Goal: Information Seeking & Learning: Learn about a topic

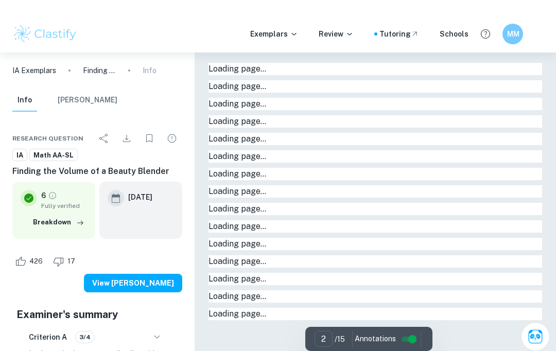
type input "1"
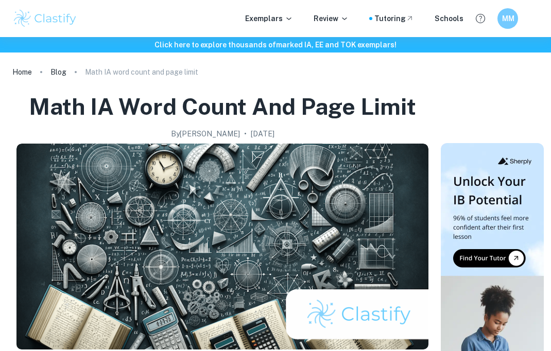
click at [291, 19] on icon at bounding box center [289, 18] width 8 height 8
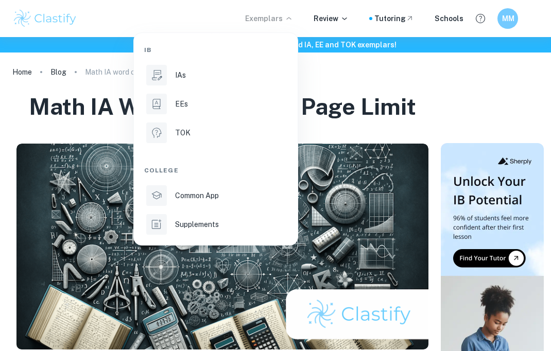
click at [205, 67] on li "IAs" at bounding box center [215, 75] width 143 height 25
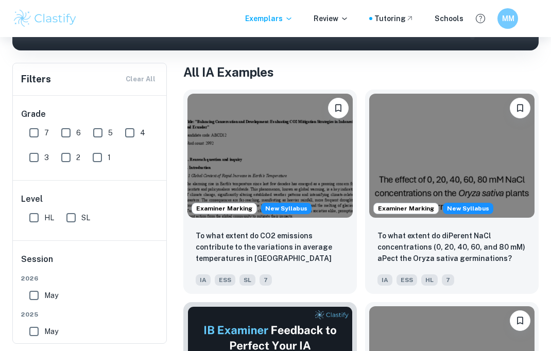
scroll to position [181, 0]
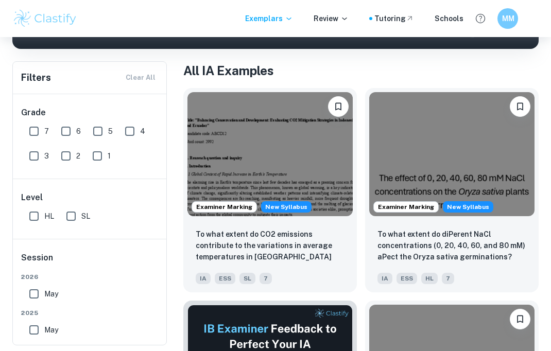
click at [74, 225] on input "SL" at bounding box center [71, 216] width 21 height 21
checkbox input "true"
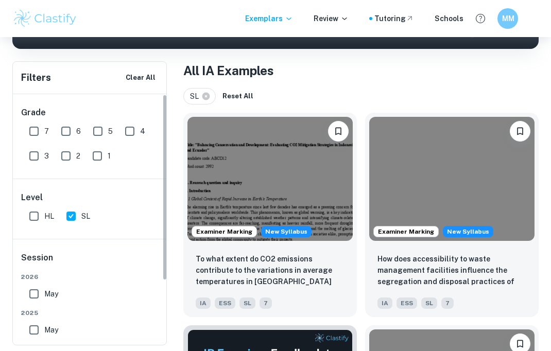
scroll to position [0, 0]
click at [66, 128] on input "6" at bounding box center [66, 131] width 21 height 21
checkbox input "true"
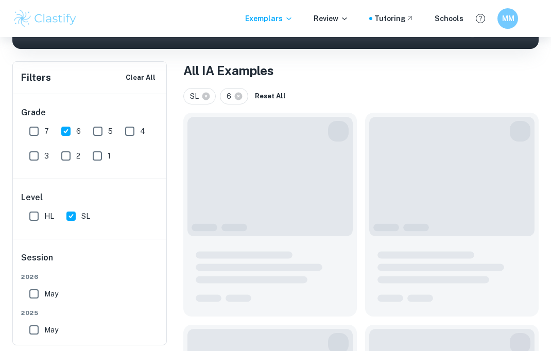
click at [97, 133] on input "5" at bounding box center [98, 131] width 21 height 21
checkbox input "true"
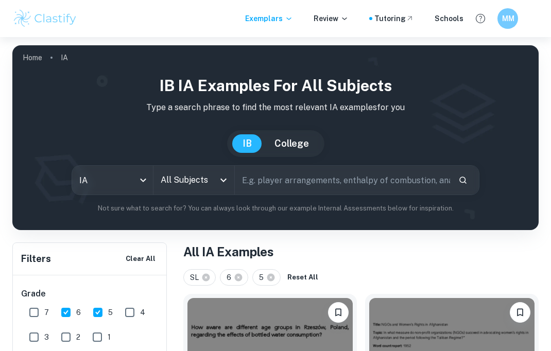
click at [214, 183] on input "All Subjects" at bounding box center [186, 180] width 56 height 20
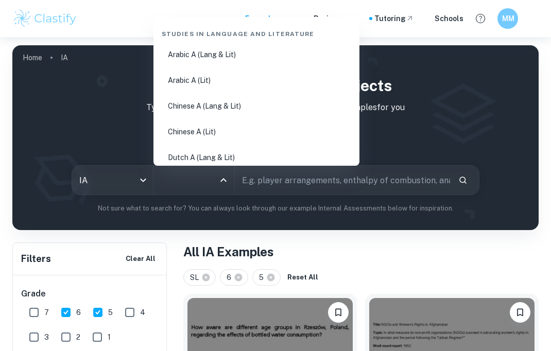
click at [213, 182] on input "All Subjects" at bounding box center [186, 180] width 56 height 20
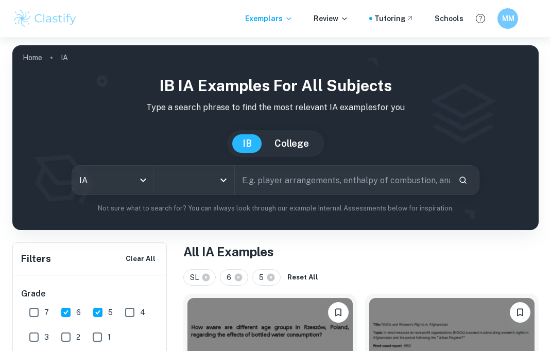
click at [213, 180] on input "All Subjects" at bounding box center [186, 180] width 56 height 20
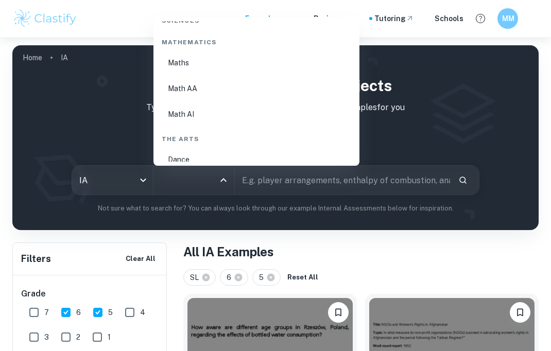
scroll to position [1774, 0]
click at [272, 100] on li "Math AI" at bounding box center [257, 110] width 198 height 24
type input "Math AI"
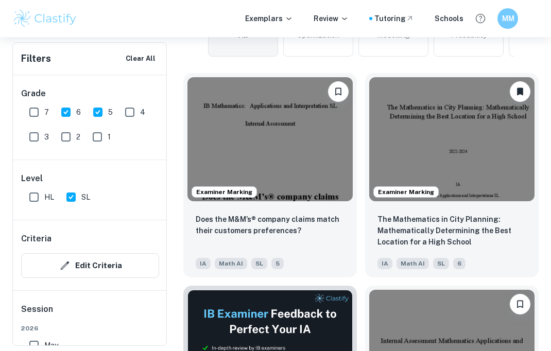
scroll to position [369, 0]
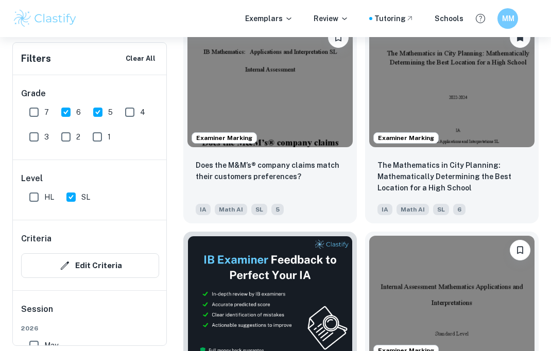
click at [457, 170] on p "The Mathematics in City Planning: Mathematically Determining the Best Location …" at bounding box center [452, 177] width 149 height 34
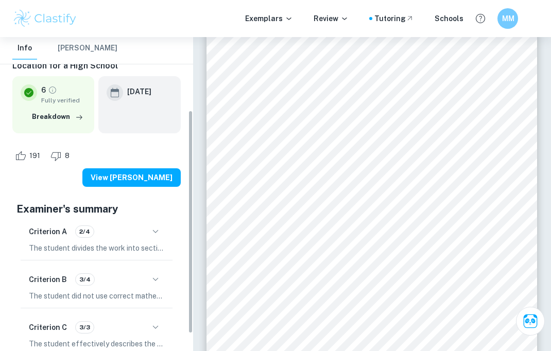
scroll to position [126, 0]
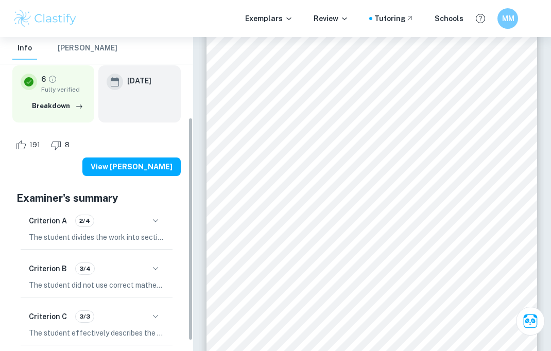
click at [159, 212] on button "button" at bounding box center [156, 221] width 18 height 18
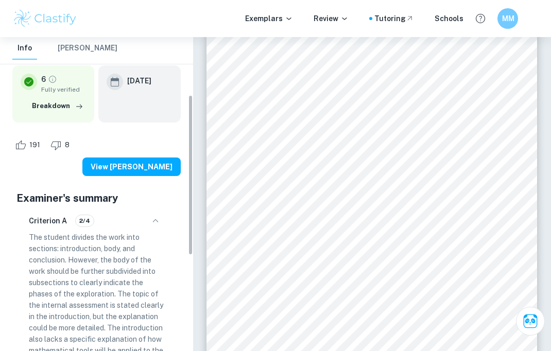
click at [162, 212] on button "button" at bounding box center [156, 221] width 18 height 18
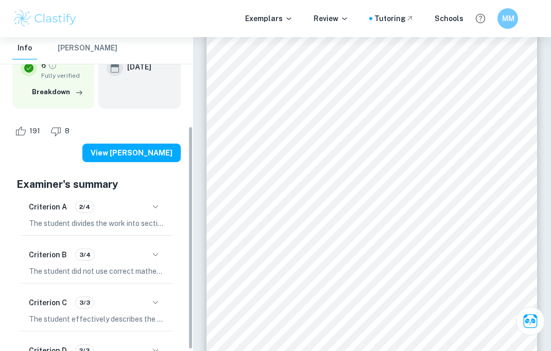
scroll to position [26, 0]
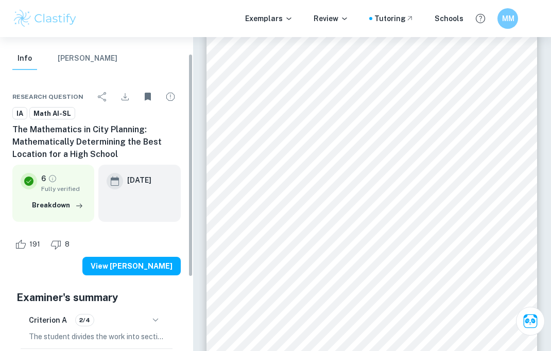
click at [160, 312] on div "Criterion A 2/4" at bounding box center [96, 321] width 135 height 18
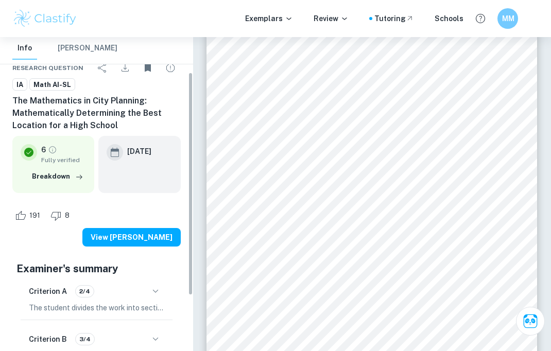
click at [158, 283] on button "button" at bounding box center [156, 292] width 18 height 18
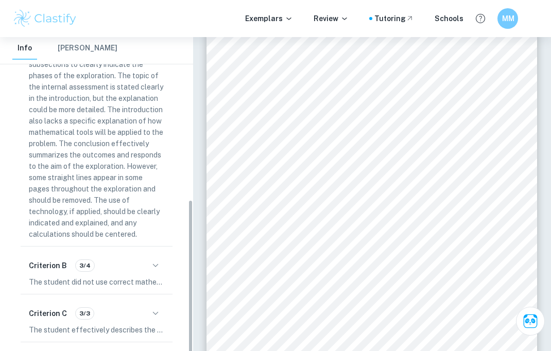
scroll to position [366, 0]
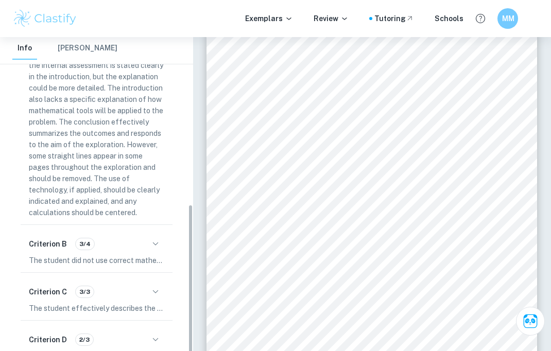
click at [160, 253] on div "Criterion A 2/4 The student divides the work into sections: introduction, body,…" at bounding box center [96, 191] width 160 height 451
click at [162, 246] on div "Criterion B 3/4 The student did not use correct mathematical notation, symbols,…" at bounding box center [97, 250] width 152 height 43
click at [155, 235] on button "button" at bounding box center [156, 244] width 18 height 18
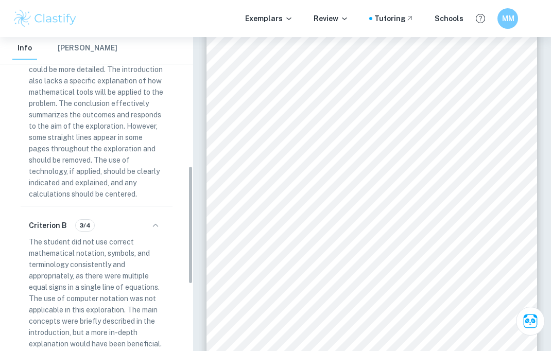
scroll to position [392, 0]
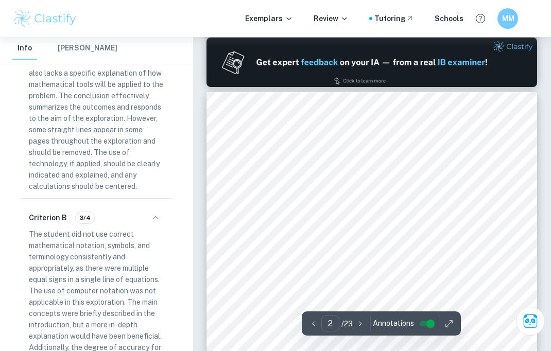
type input "1"
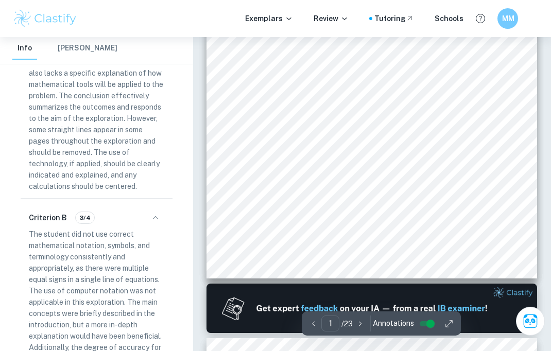
scroll to position [0, 0]
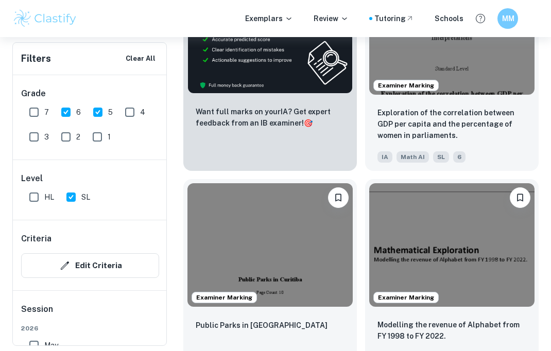
scroll to position [636, 0]
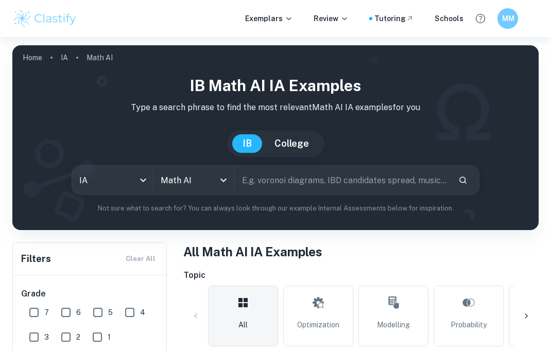
scroll to position [672, 0]
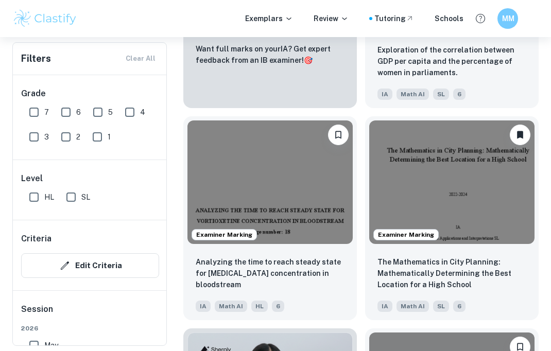
click at [28, 111] on input "7" at bounding box center [34, 112] width 21 height 21
checkbox input "true"
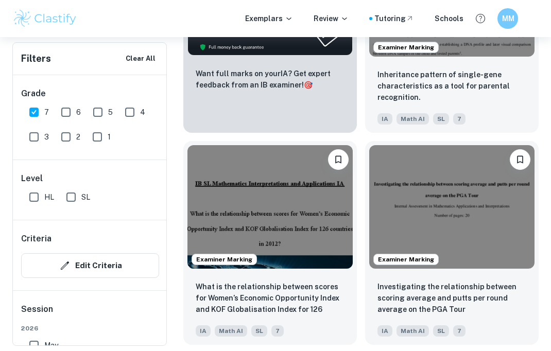
click at [93, 113] on input "5" at bounding box center [98, 112] width 21 height 21
checkbox input "true"
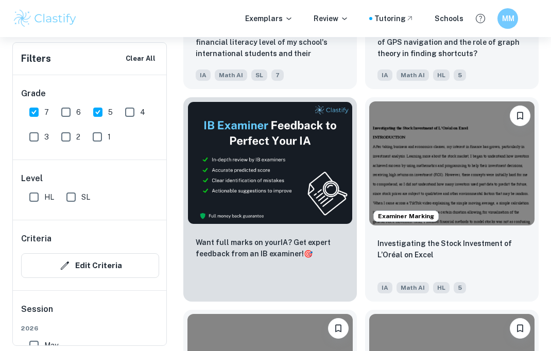
scroll to position [494, 0]
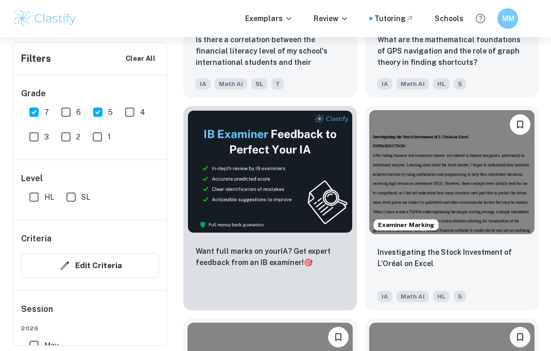
click at [488, 251] on p "Investigating the Stock Investment of L’Oréal on Excel" at bounding box center [452, 258] width 149 height 23
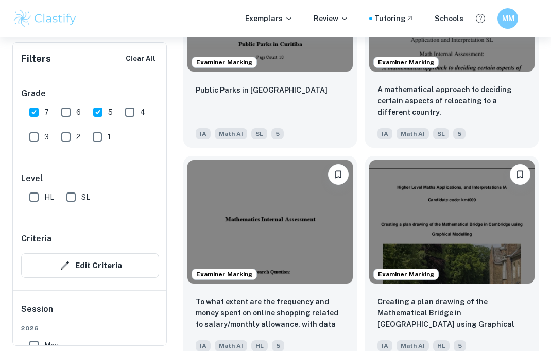
scroll to position [1523, 0]
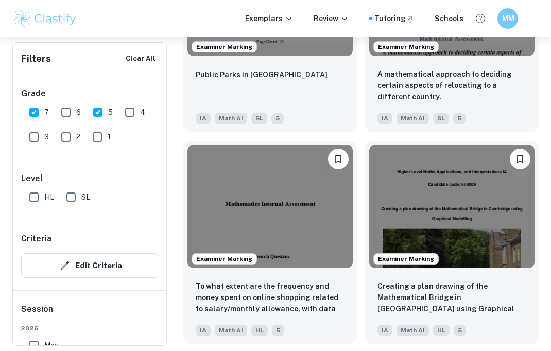
click at [328, 320] on div "To what extent are the frequency and money spent on online shopping related to …" at bounding box center [270, 308] width 174 height 72
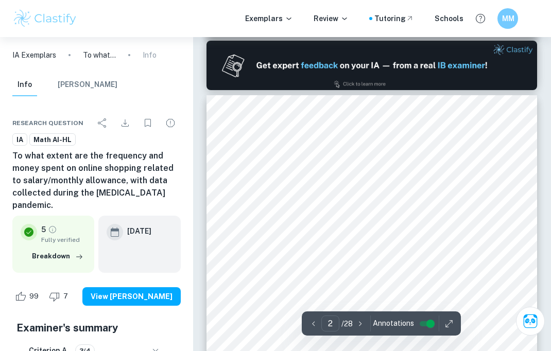
scroll to position [480, 0]
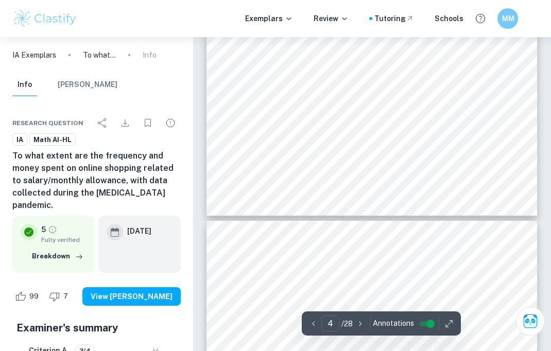
type input "3"
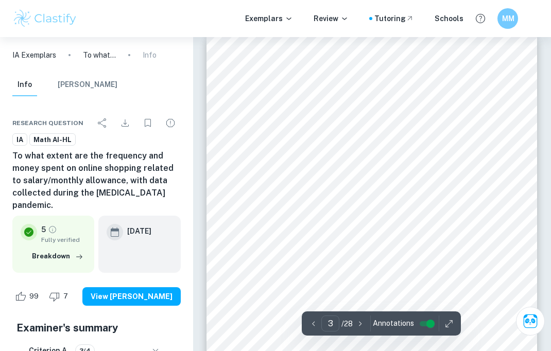
scroll to position [1014, 0]
click at [429, 172] on div "3 1. Introduction Introduction Due to the fast progress of technology, shopping…" at bounding box center [372, 268] width 331 height 468
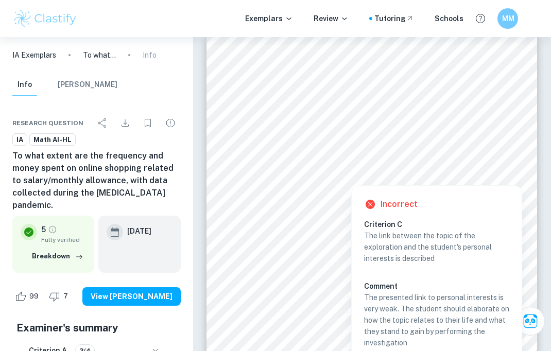
click at [457, 161] on div at bounding box center [378, 156] width 263 height 16
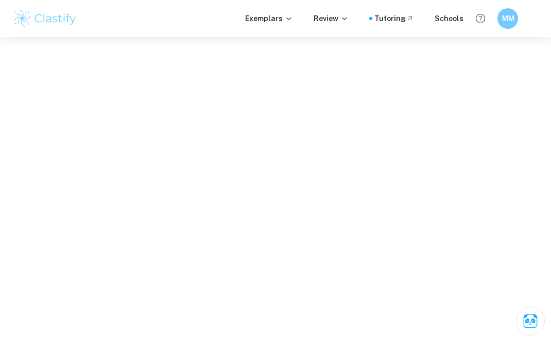
scroll to position [1827, 0]
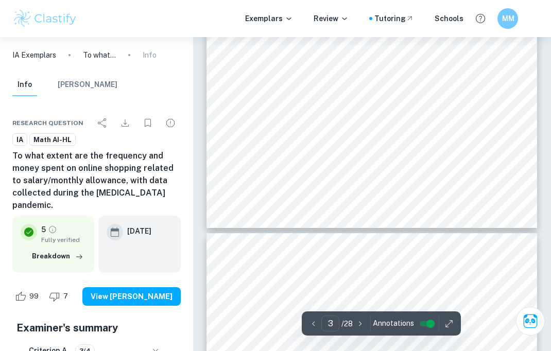
scroll to position [1288, 0]
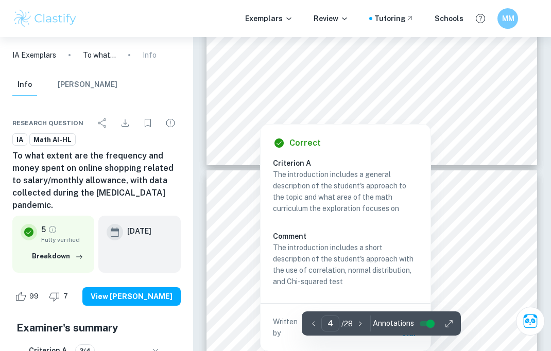
scroll to position [1384, 0]
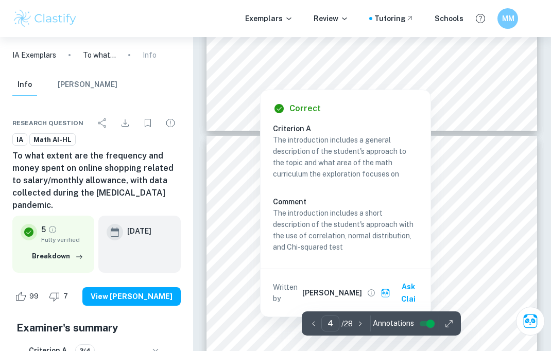
click at [450, 182] on span "I first made a simple questionnaire to collect and investigate the relationship…" at bounding box center [378, 181] width 263 height 7
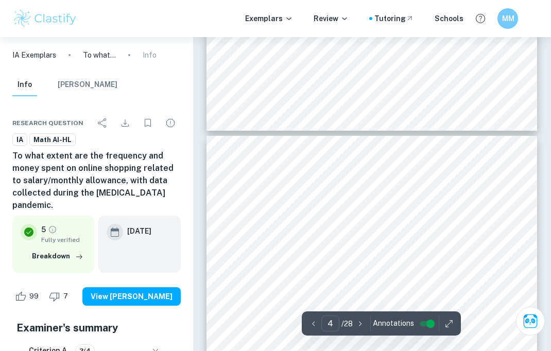
click at [427, 241] on span "salary of ‘999999’ euros. In addition, 24 data entries wouldn’t be able to prop…" at bounding box center [378, 239] width 263 height 7
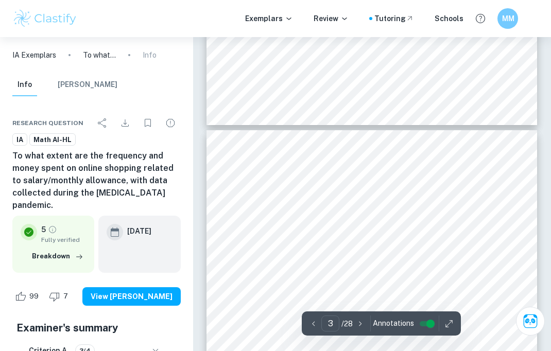
scroll to position [905, 0]
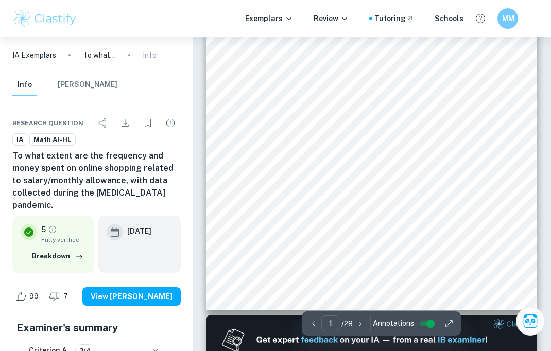
scroll to position [0, 0]
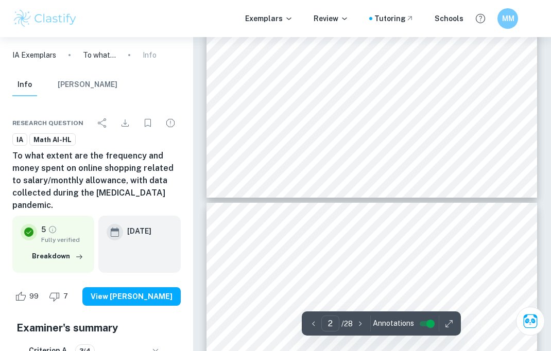
type input "3"
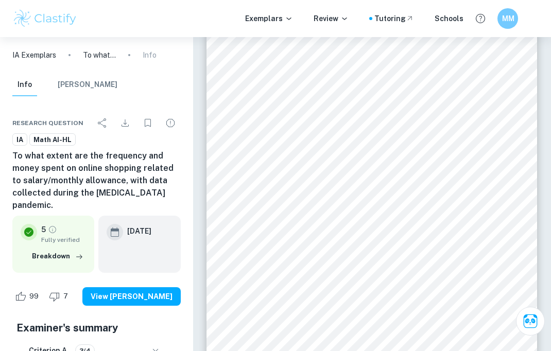
scroll to position [1029, 0]
